Goal: Task Accomplishment & Management: Complete application form

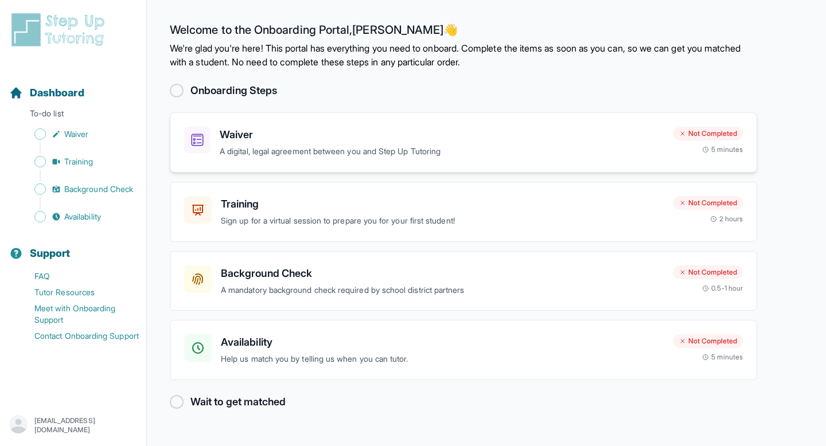
click at [381, 136] on h3 "Waiver" at bounding box center [442, 135] width 444 height 16
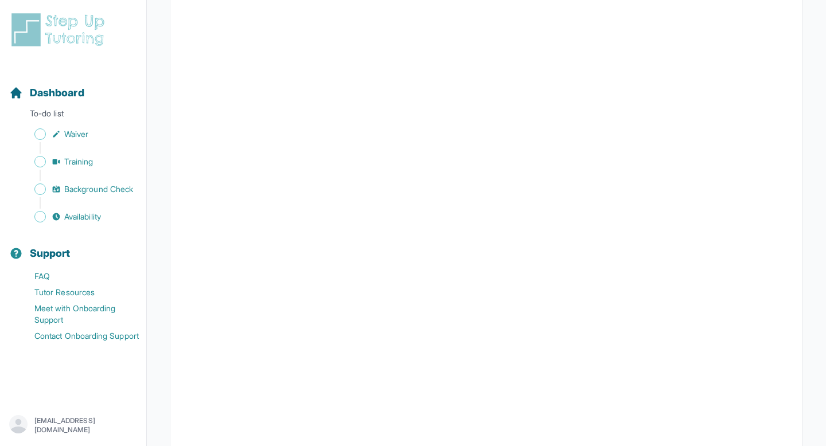
scroll to position [1266, 0]
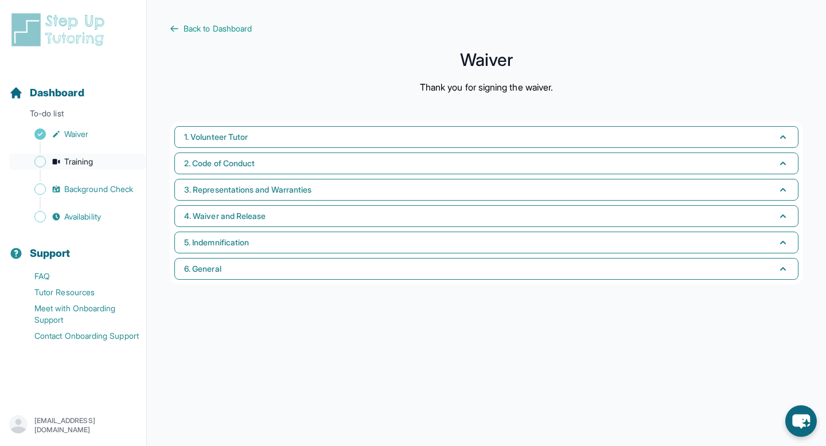
click at [79, 158] on span "Training" at bounding box center [78, 161] width 29 height 11
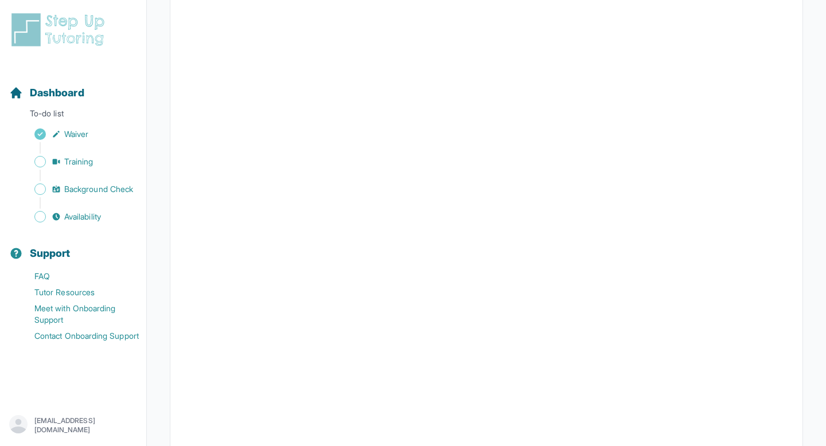
scroll to position [229, 0]
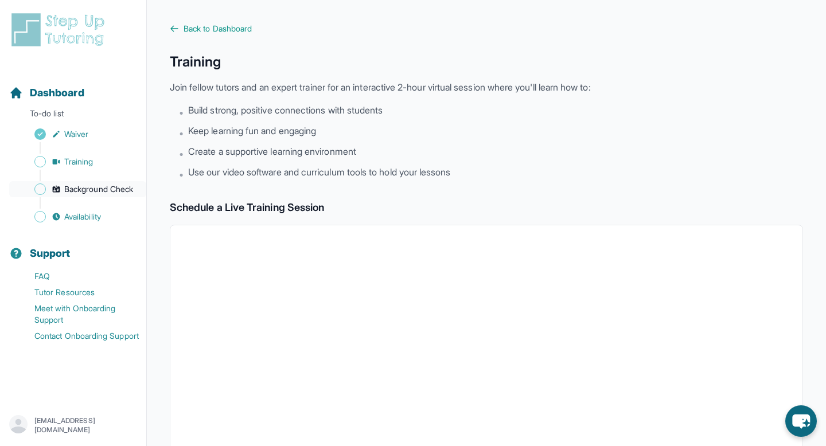
click at [91, 190] on span "Background Check" at bounding box center [98, 189] width 69 height 11
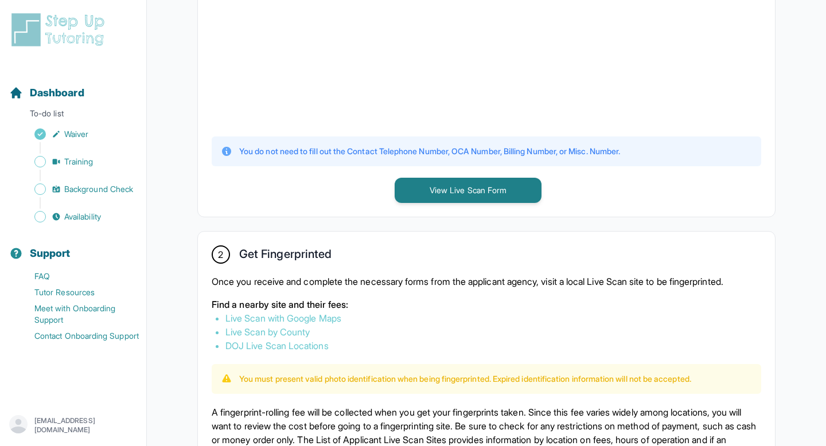
scroll to position [438, 0]
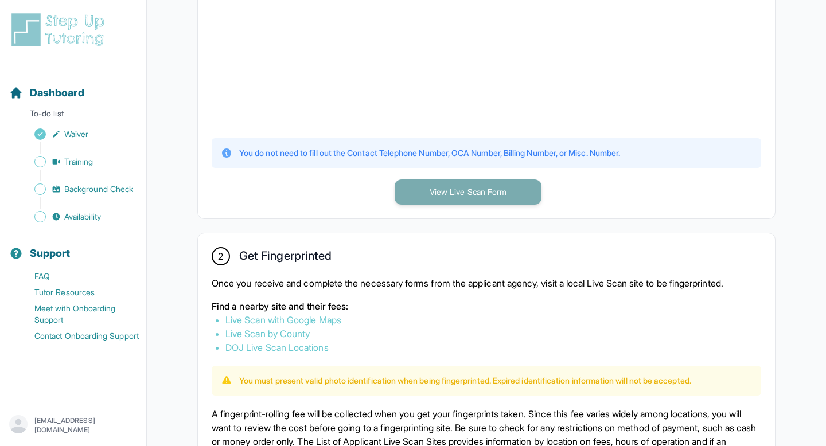
click at [416, 192] on button "View Live Scan Form" at bounding box center [468, 191] width 147 height 25
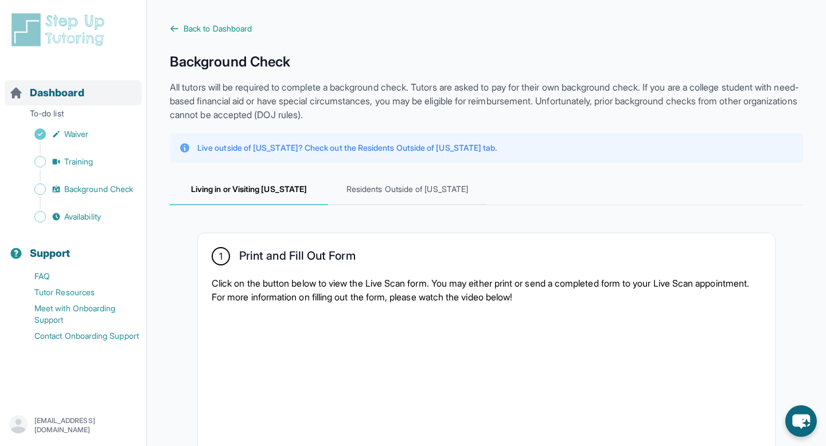
click at [64, 91] on span "Dashboard" at bounding box center [57, 93] width 54 height 16
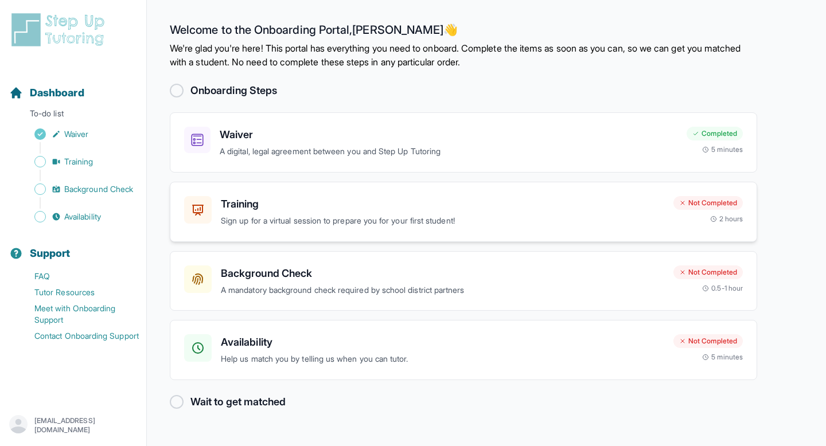
click at [451, 194] on div "Training Sign up for a virtual session to prepare you for your first student! N…" at bounding box center [463, 212] width 587 height 60
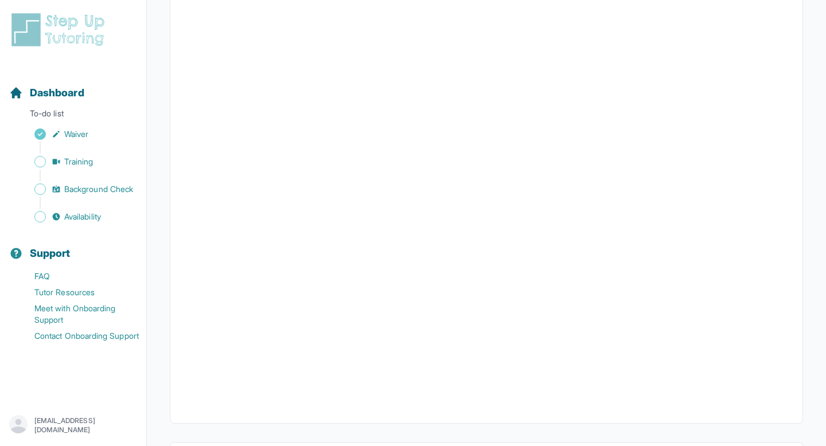
scroll to position [361, 0]
click at [92, 210] on link "Availability" at bounding box center [77, 217] width 137 height 16
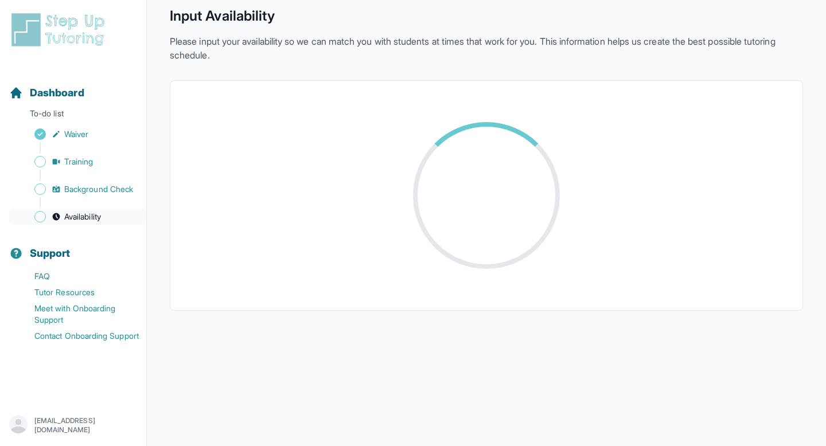
scroll to position [220, 0]
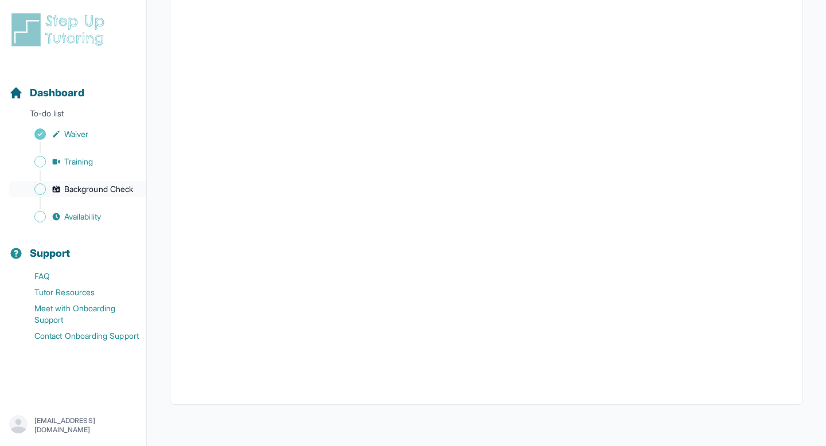
click at [97, 192] on span "Background Check" at bounding box center [98, 189] width 69 height 11
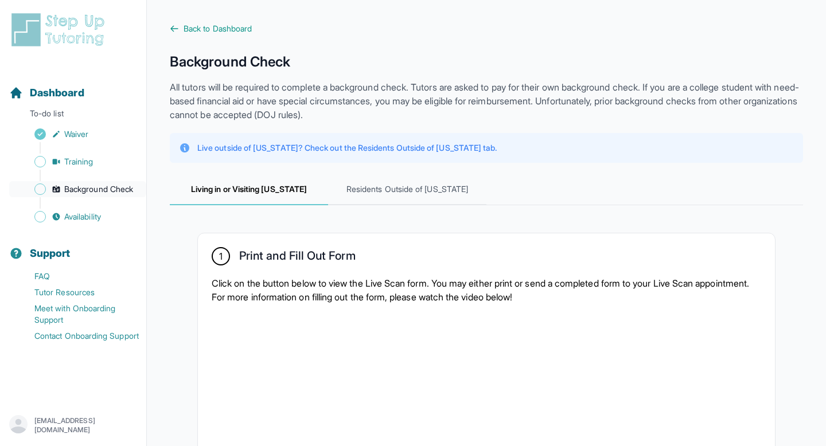
click at [104, 191] on span "Background Check" at bounding box center [98, 189] width 69 height 11
